Goal: Task Accomplishment & Management: Use online tool/utility

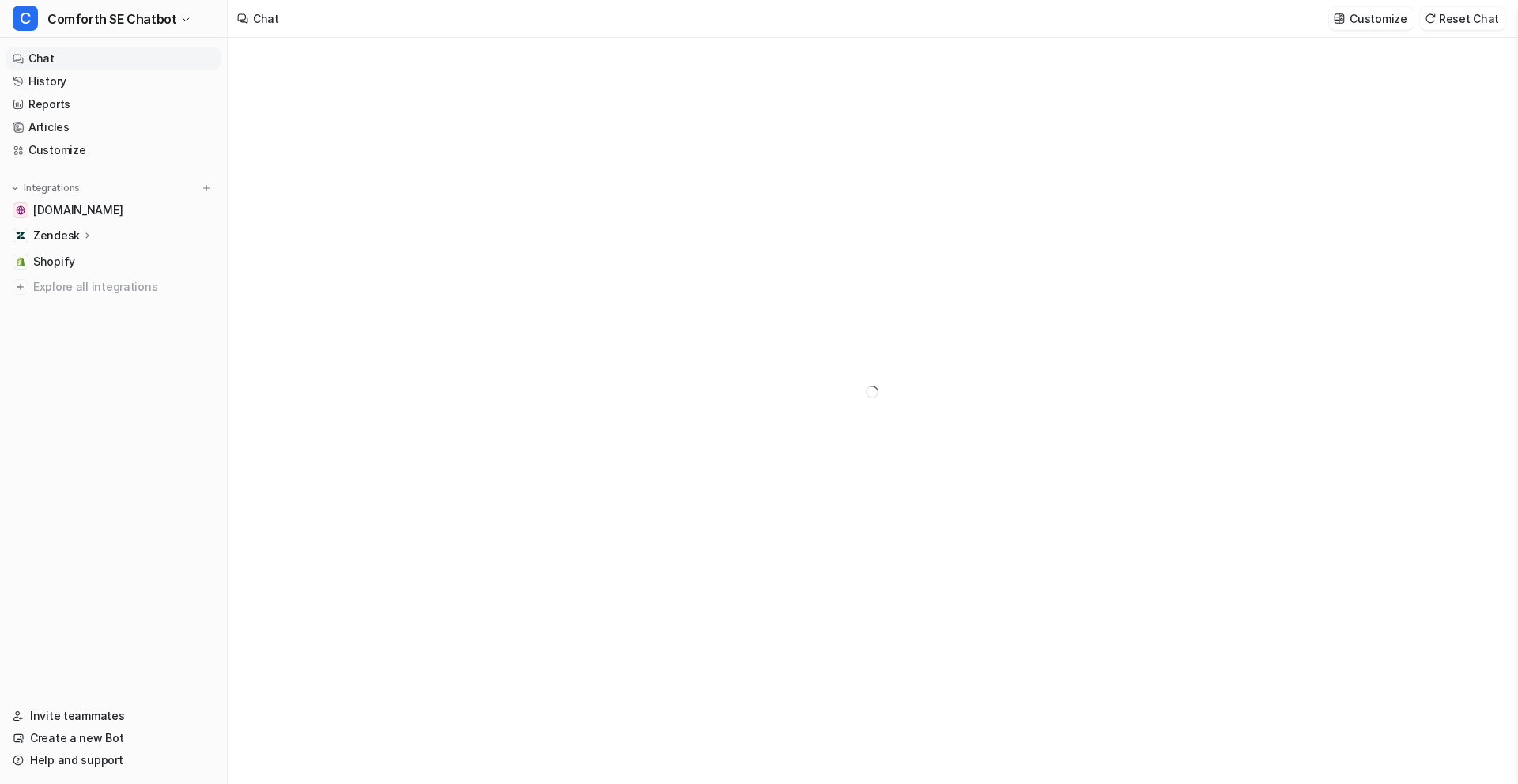
type textarea "**********"
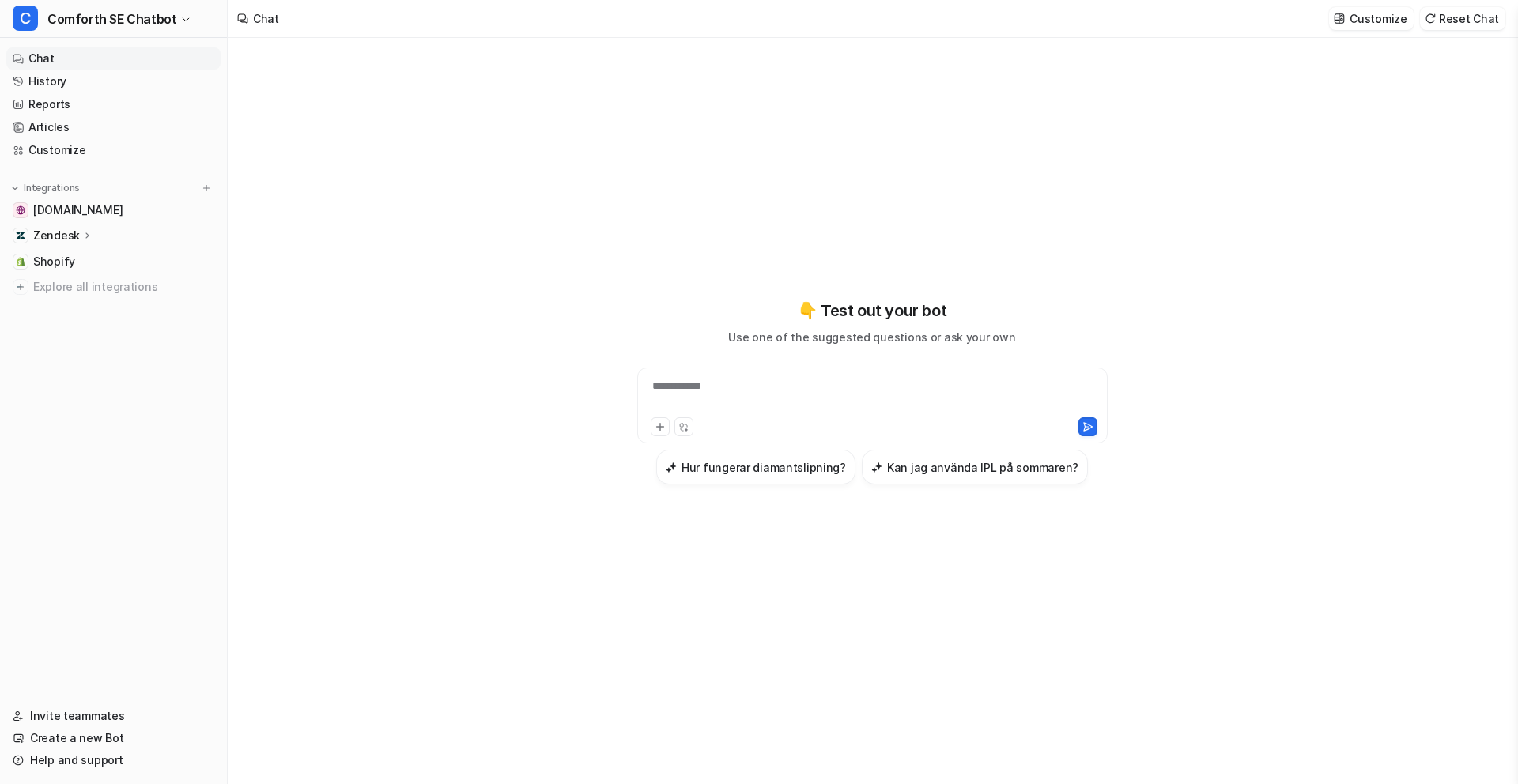
click at [82, 239] on icon at bounding box center [88, 235] width 11 height 11
click at [69, 304] on p "AI Agent" at bounding box center [69, 304] width 47 height 16
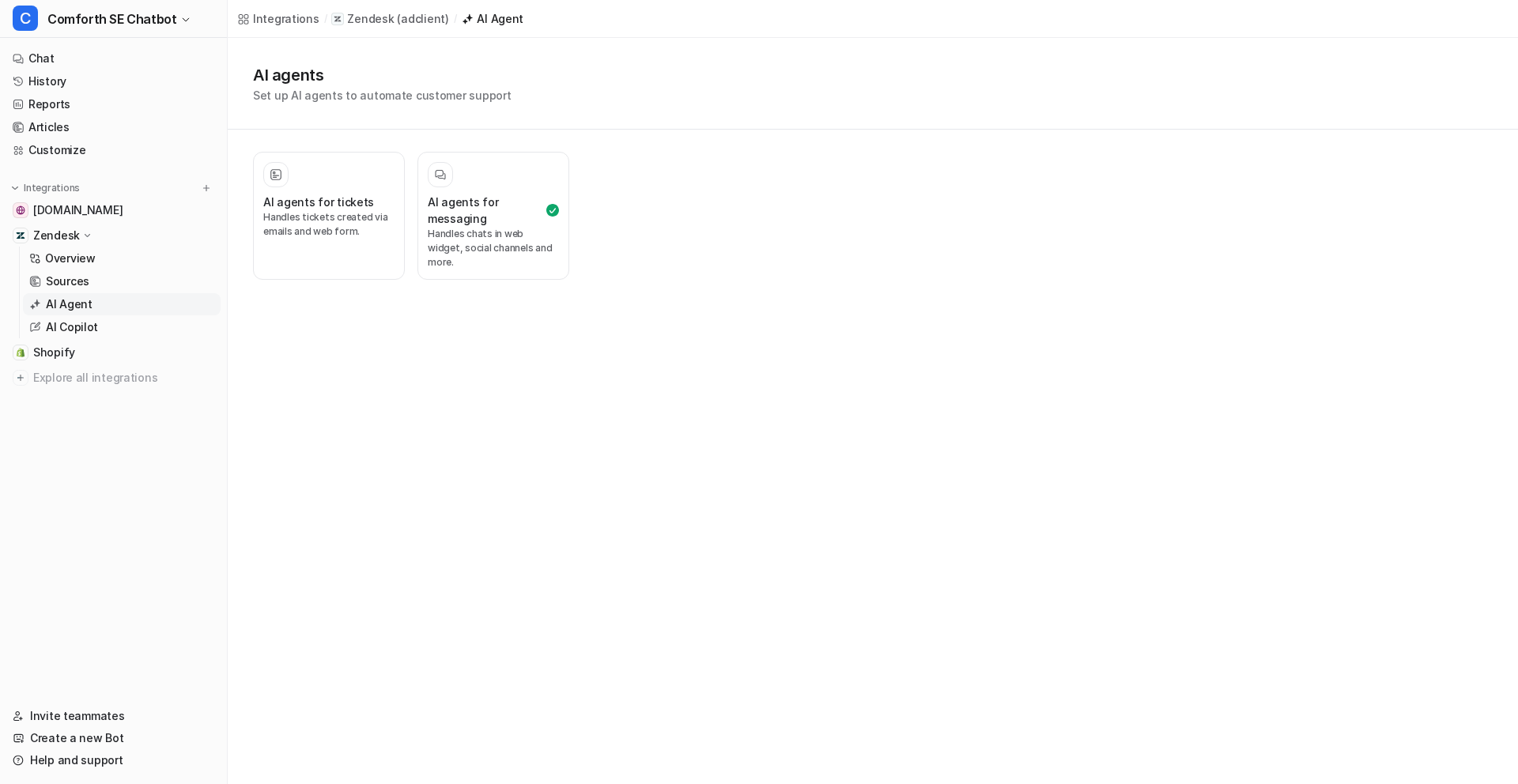
click at [660, 289] on div "Integrations / Zendesk ( adclient ) / AI Agent AI agents Set up AI agents to au…" at bounding box center [759, 392] width 1518 height 784
click at [477, 204] on h3 "AI agents for messaging" at bounding box center [484, 210] width 115 height 33
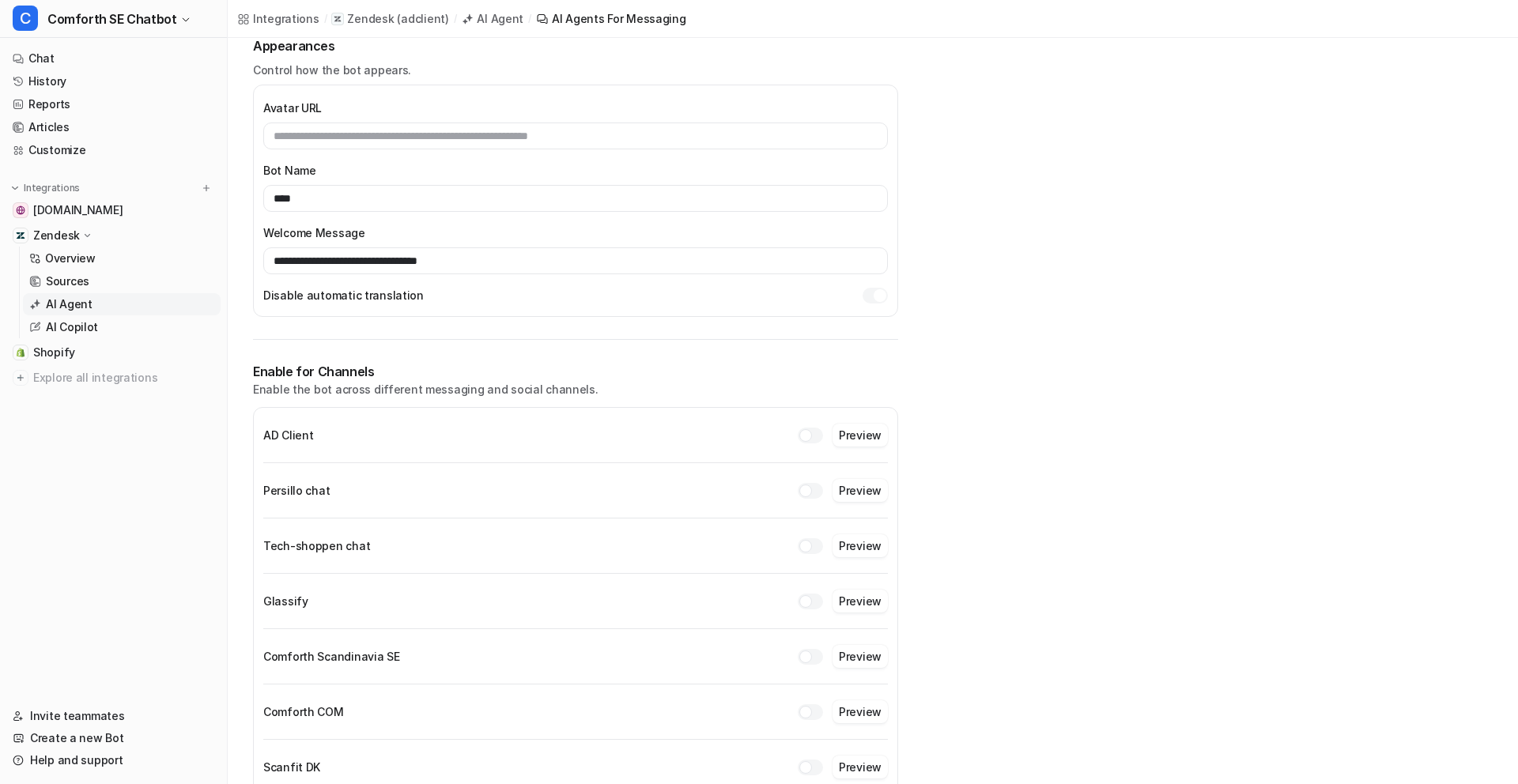
scroll to position [143, 0]
